Goal: Download file/media

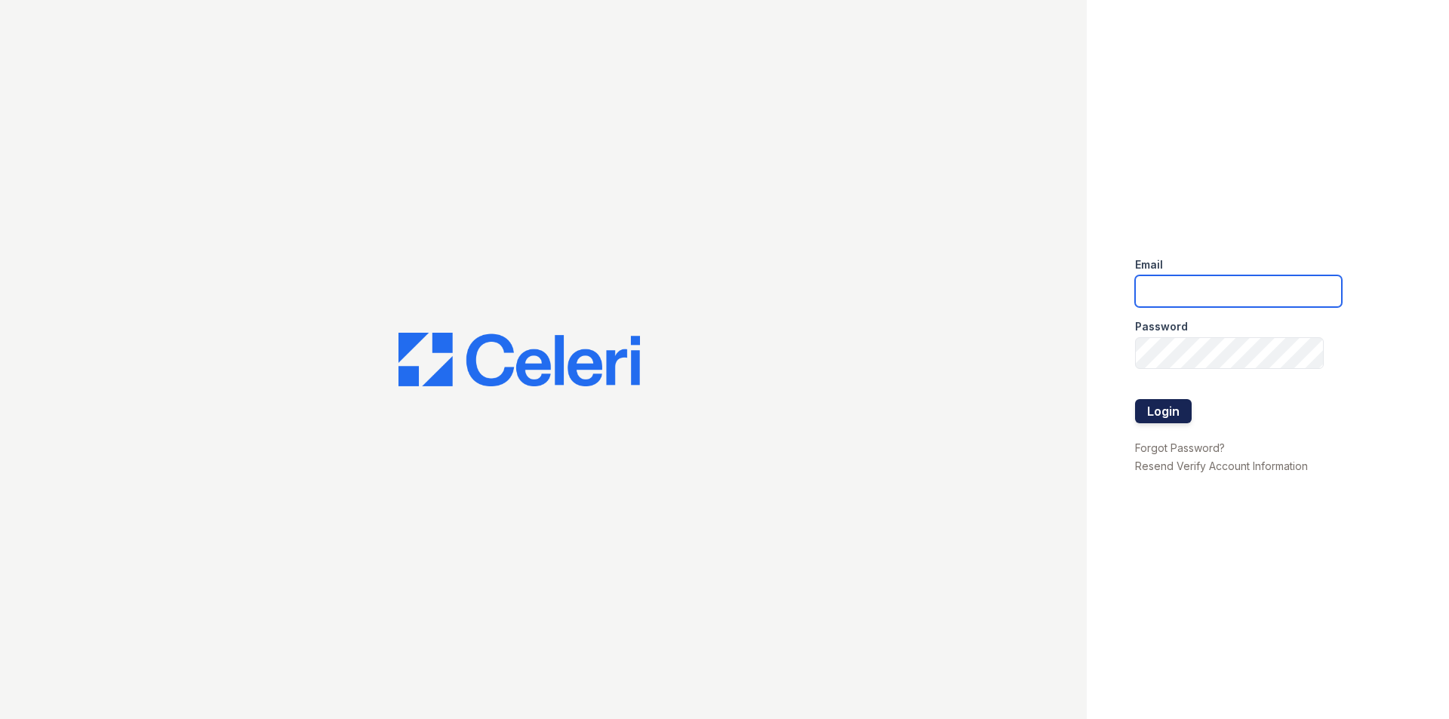
type input "puerto2@cafmanagement.com"
click at [1168, 409] on button "Login" at bounding box center [1163, 411] width 57 height 24
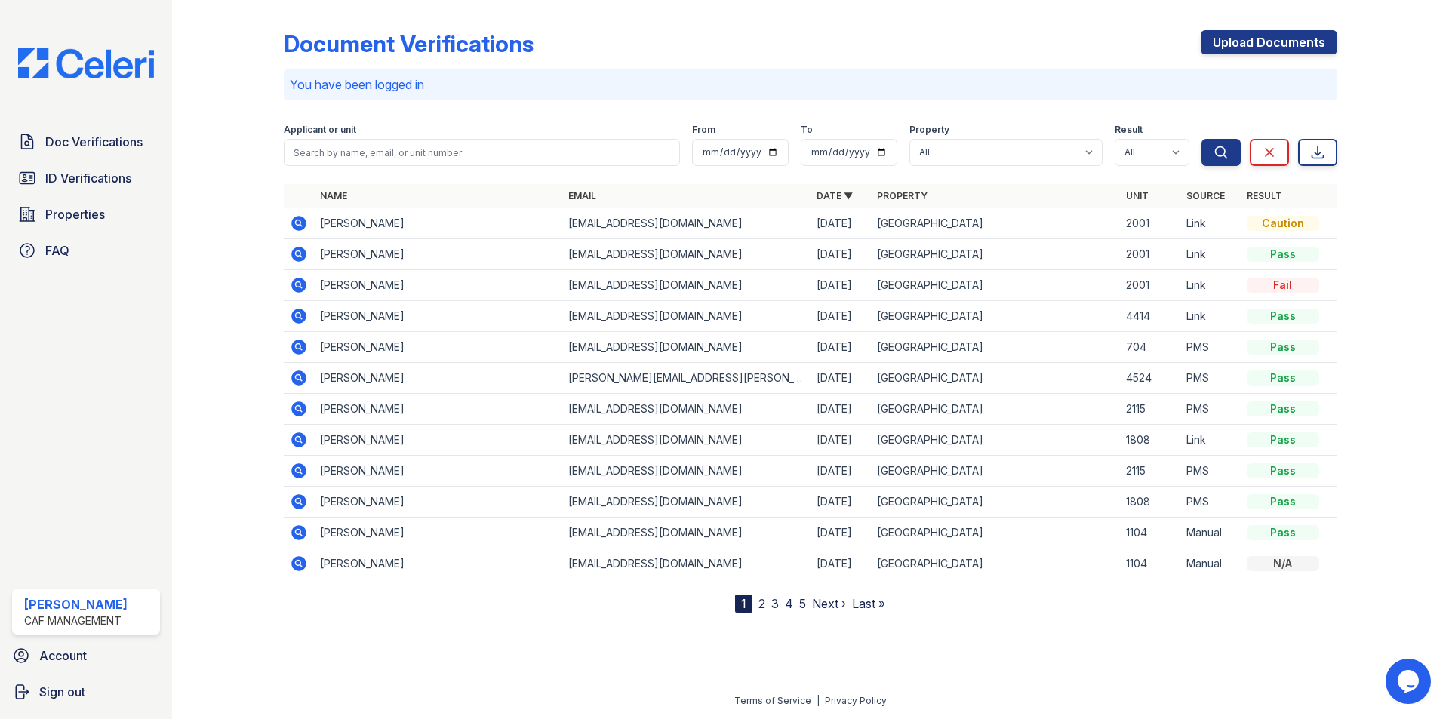
click at [291, 348] on icon at bounding box center [299, 347] width 18 height 18
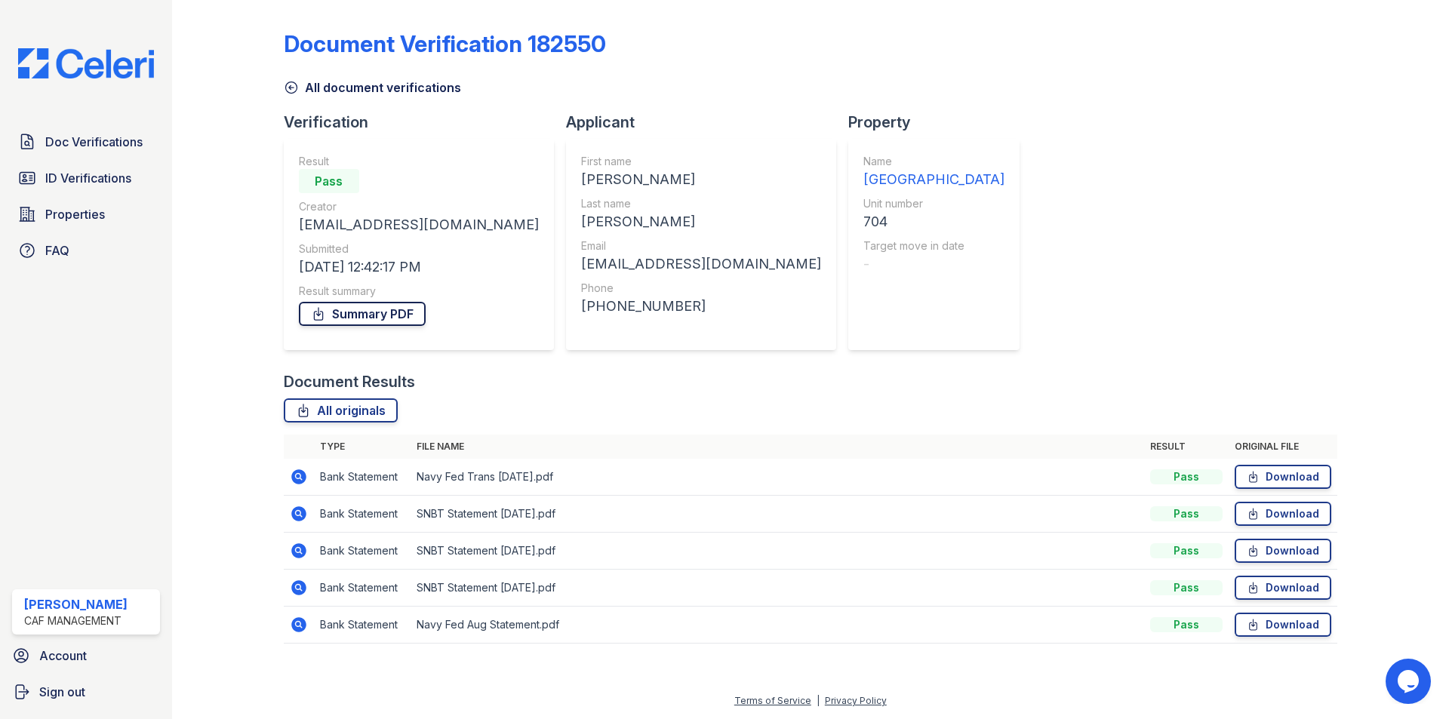
click at [383, 312] on link "Summary PDF" at bounding box center [362, 314] width 127 height 24
